Goal: Go to known website: Go to known website

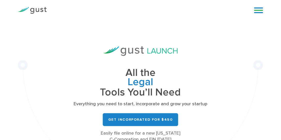
click at [182, 48] on div "All the Legal Cap Table Fundraising Governance Tools You’ll Need Everything you…" at bounding box center [140, 94] width 171 height 96
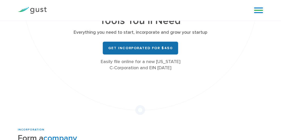
scroll to position [59, 0]
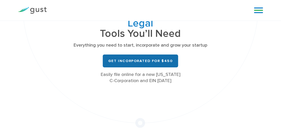
click at [150, 63] on link "Get Incorporated for $450" at bounding box center [140, 61] width 75 height 13
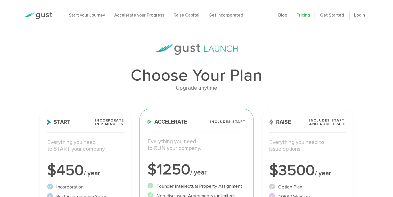
click at [41, 16] on img at bounding box center [37, 15] width 29 height 7
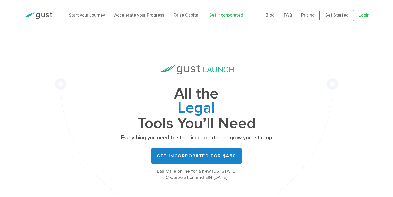
click at [366, 17] on link "Login" at bounding box center [364, 15] width 11 height 5
